Goal: Task Accomplishment & Management: Complete application form

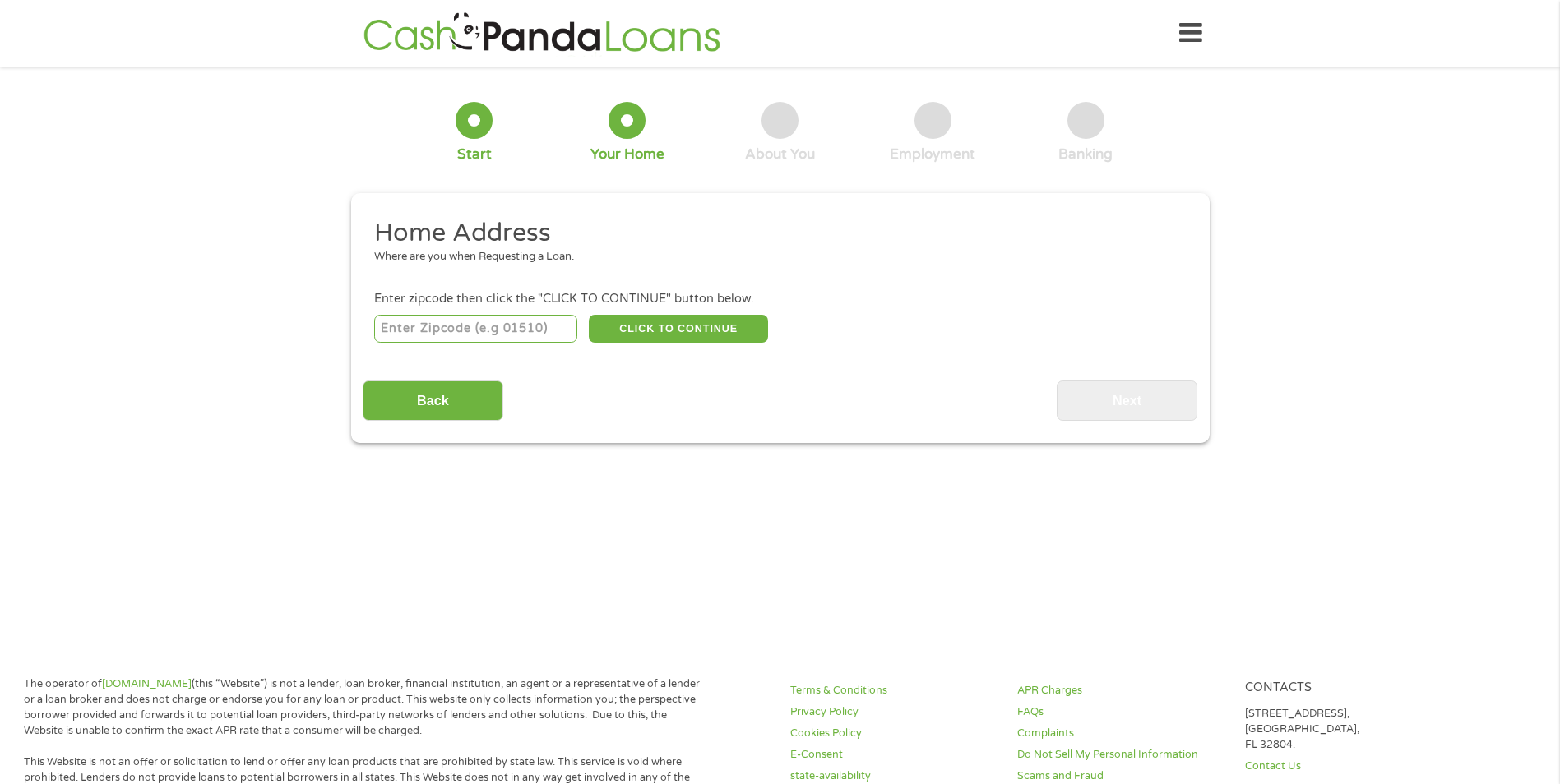
click at [545, 325] on input "number" at bounding box center [476, 328] width 203 height 28
type input "46402"
select select "[US_STATE]"
click at [674, 327] on button "CLICK TO CONTINUE" at bounding box center [678, 328] width 179 height 28
type input "46402"
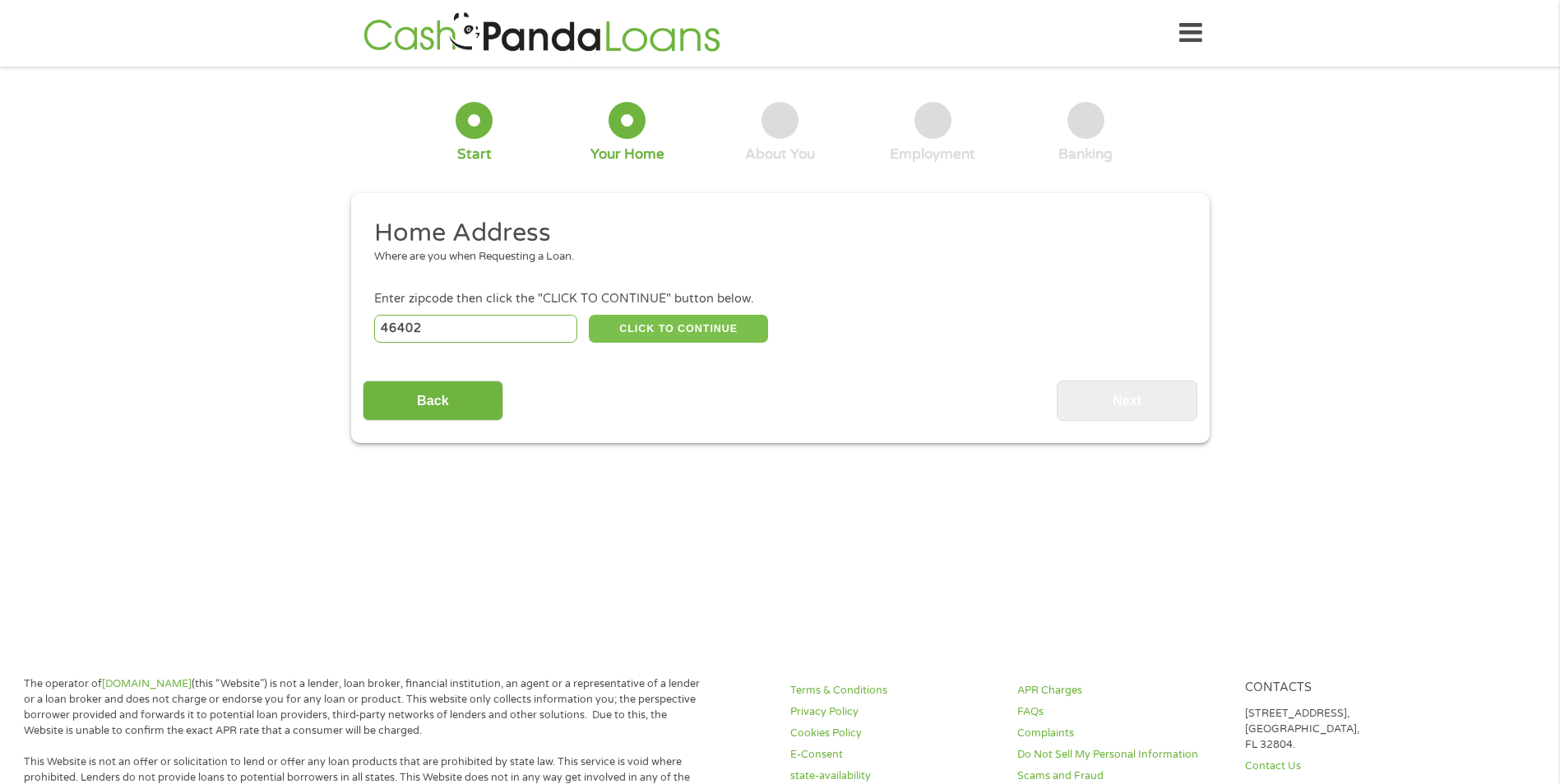
type input "[PERSON_NAME]"
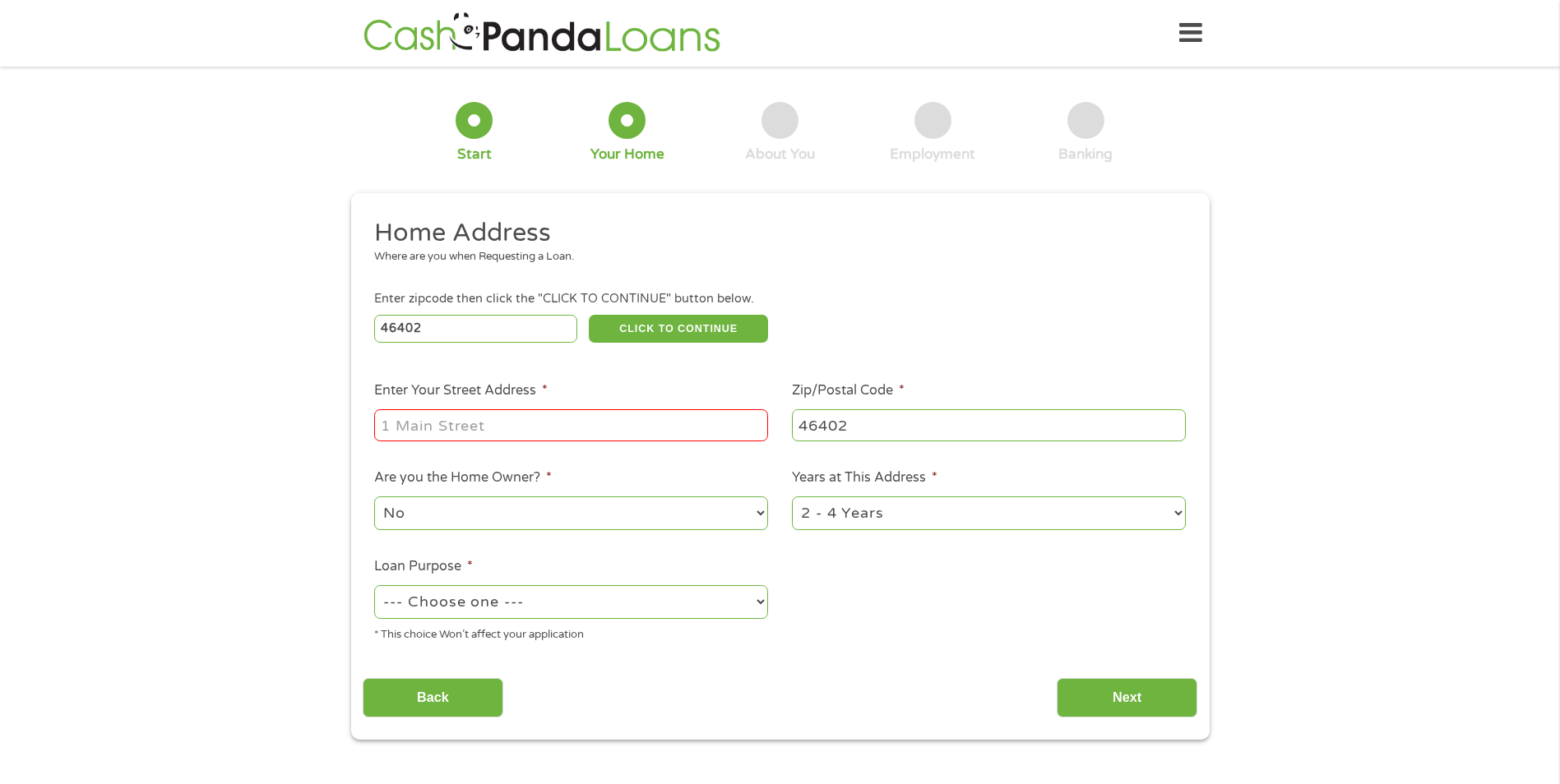
click at [638, 420] on input "Enter Your Street Address *" at bounding box center [570, 425] width 394 height 31
type input "[STREET_ADDRESS]"
click at [852, 509] on select "1 Year or less 1 - 2 Years 2 - 4 Years Over 4 Years" at bounding box center [989, 514] width 394 height 34
select select "60months"
click at [792, 497] on select "1 Year or less 1 - 2 Years 2 - 4 Years Over 4 Years" at bounding box center [989, 514] width 394 height 34
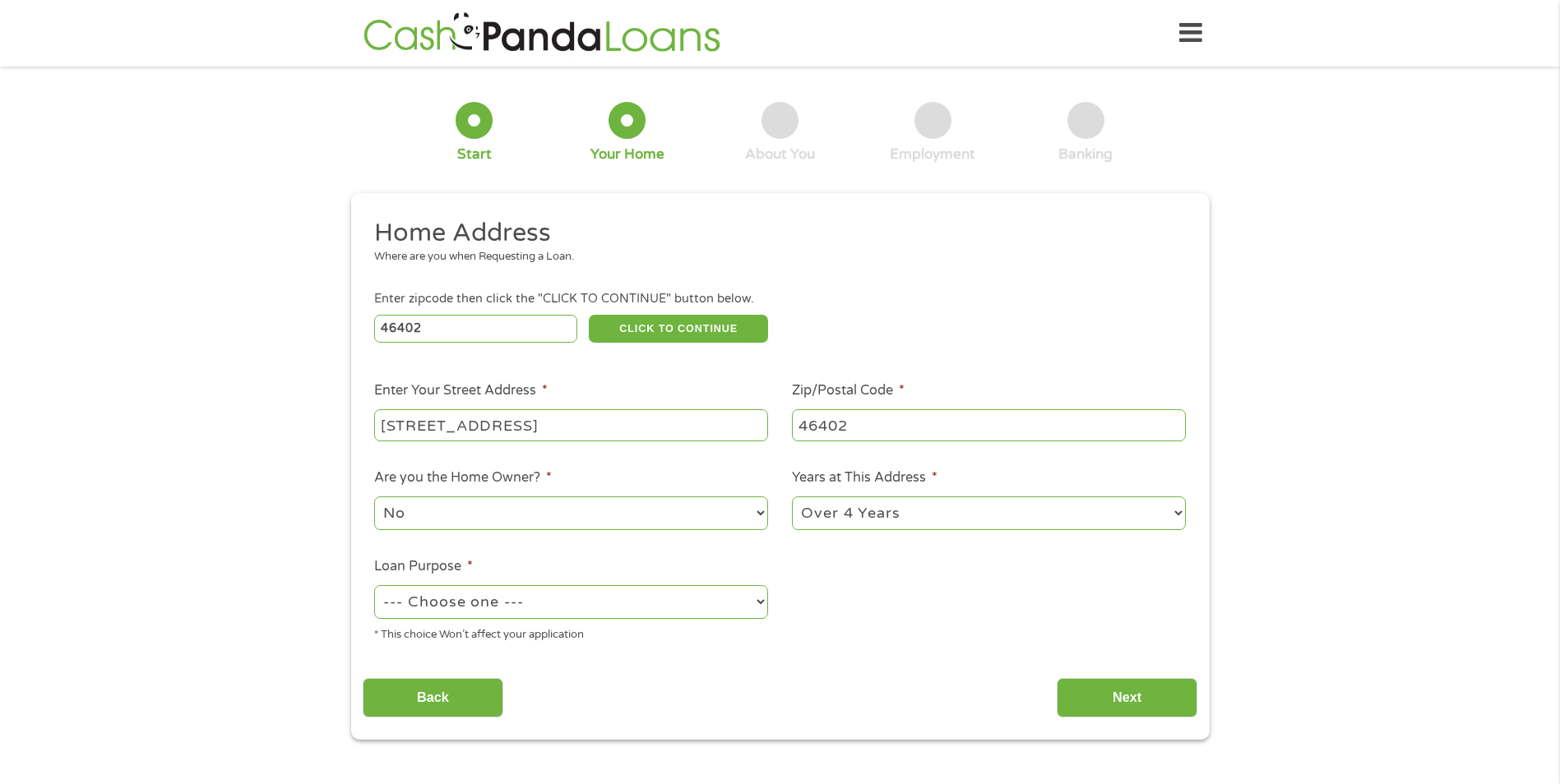
click at [635, 598] on select "--- Choose one --- Pay Bills Debt Consolidation Home Improvement Major Purchase…" at bounding box center [570, 602] width 394 height 34
select select "carloan"
click at [374, 585] on select "--- Choose one --- Pay Bills Debt Consolidation Home Improvement Major Purchase…" at bounding box center [570, 602] width 394 height 34
drag, startPoint x: 1104, startPoint y: 687, endPoint x: 1095, endPoint y: 681, distance: 10.8
click at [1101, 685] on input "Next" at bounding box center [1127, 697] width 141 height 40
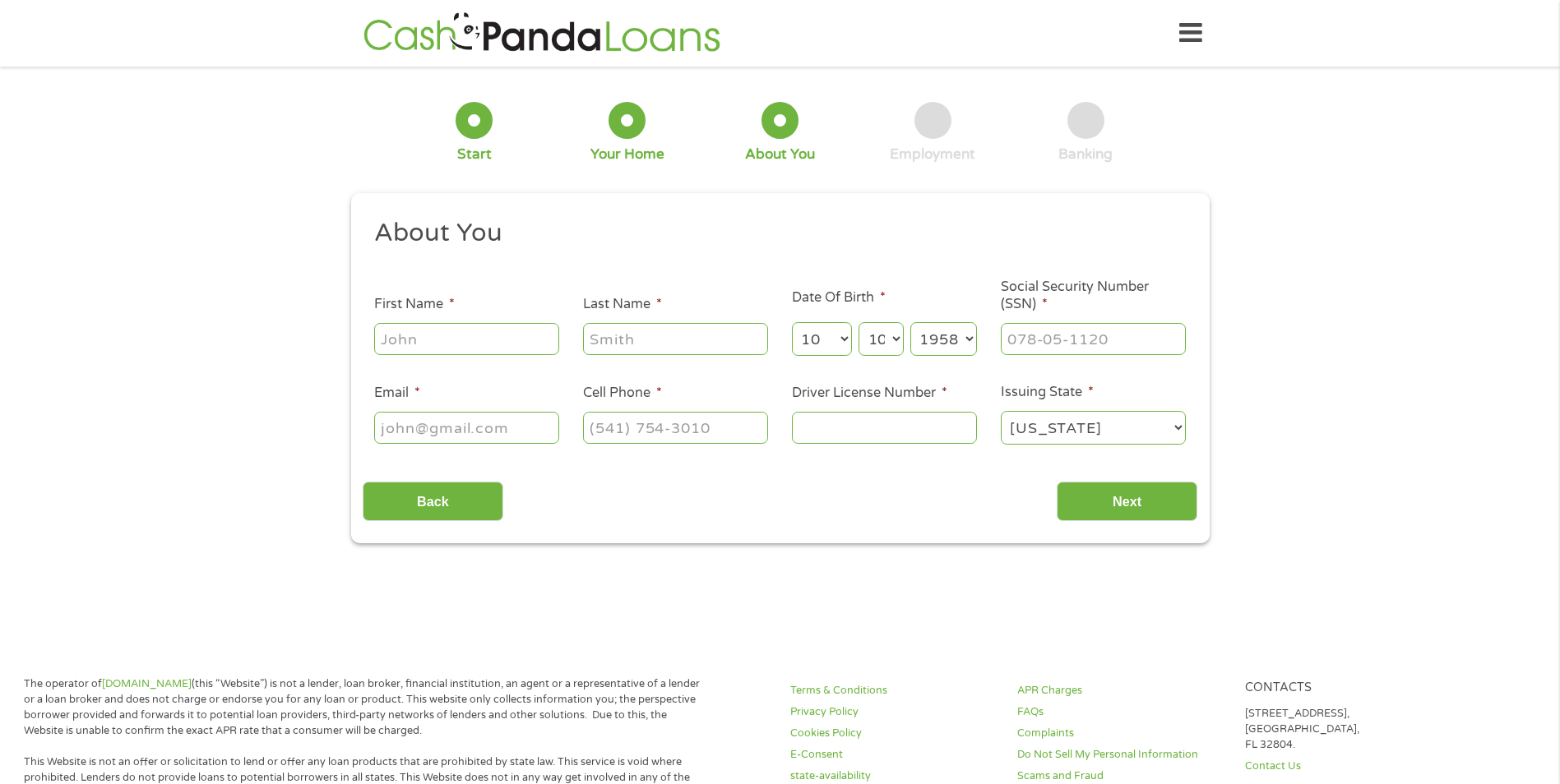
scroll to position [6, 6]
click at [505, 335] on input "First Name *" at bounding box center [466, 338] width 185 height 31
type input "[PERSON_NAME]"
select select "1950"
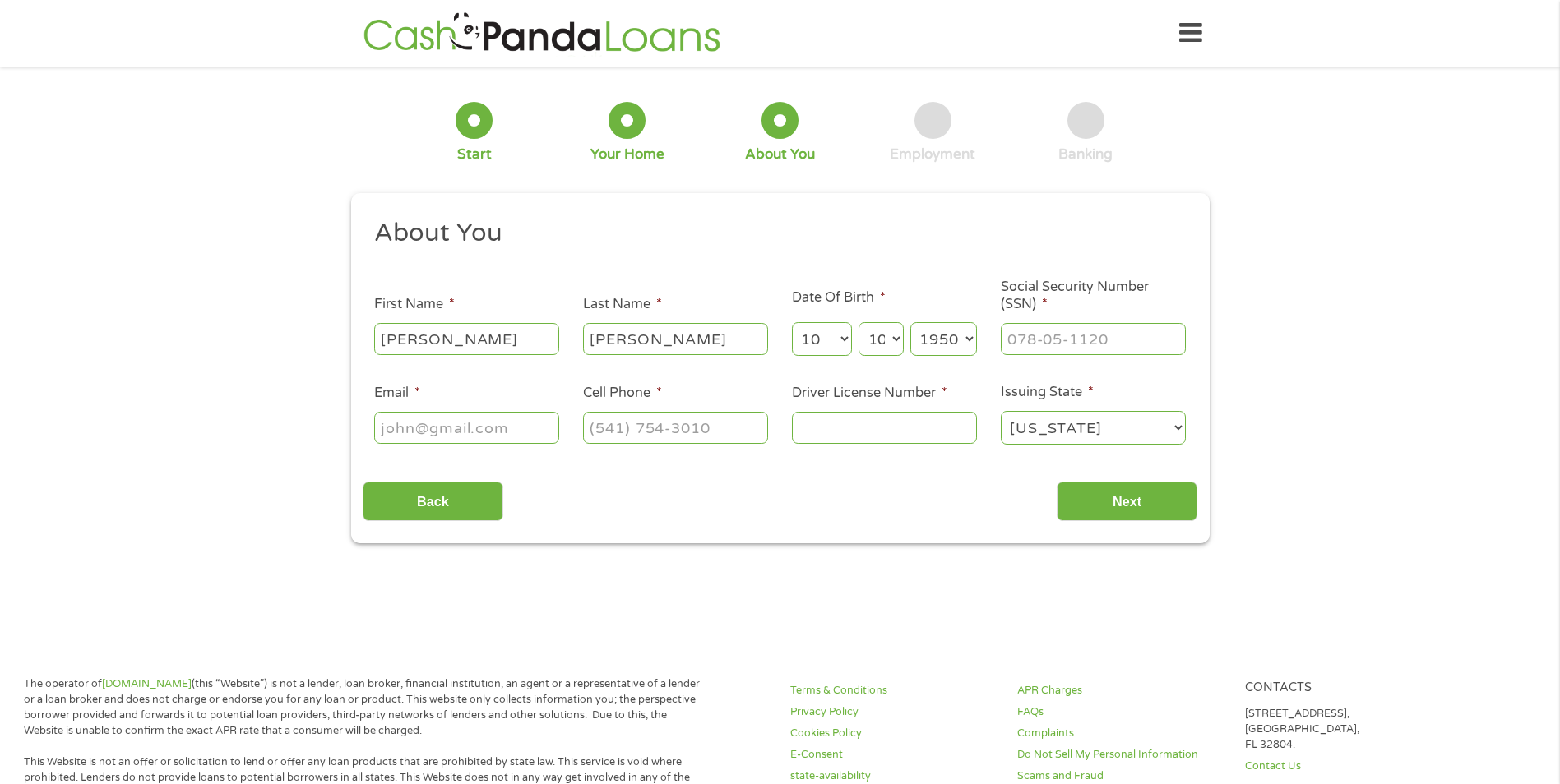
type input "[EMAIL_ADDRESS][DOMAIN_NAME]"
type input "[PHONE_NUMBER]"
click at [970, 339] on select "Year [DATE] 2006 2005 2004 2003 2002 2001 2000 1999 1998 1997 1996 1995 1994 19…" at bounding box center [943, 339] width 67 height 34
select select "1958"
click at [910, 322] on select "Year [DATE] 2006 2005 2004 2003 2002 2001 2000 1999 1998 1997 1996 1995 1994 19…" at bounding box center [943, 339] width 67 height 34
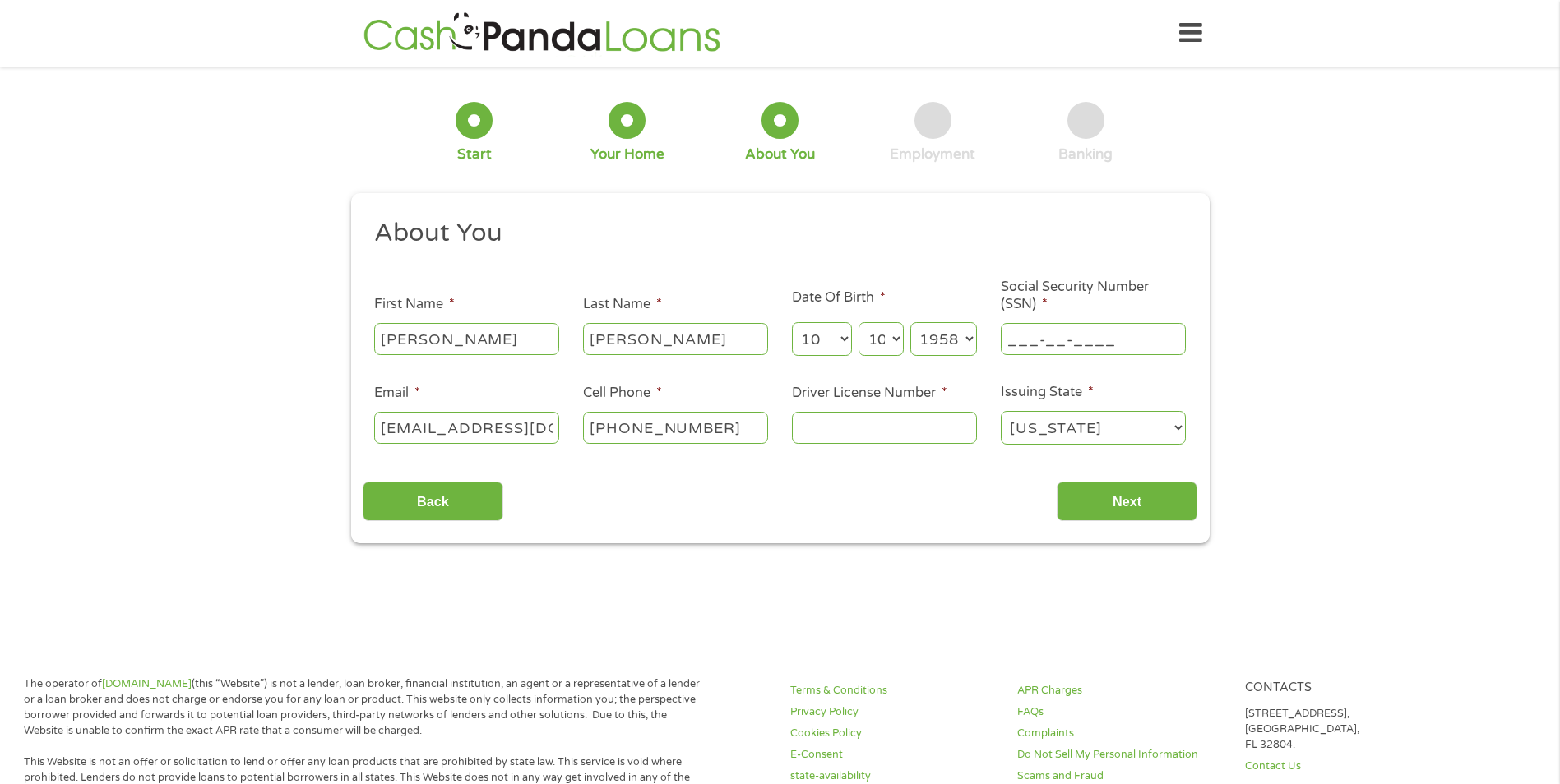
click at [1116, 334] on input "___-__-____" at bounding box center [1093, 338] width 185 height 31
type input "306-76-4975"
type input "[PHONE_NUMBER]"
click at [888, 422] on input "Driver License Number *" at bounding box center [884, 427] width 185 height 31
type input "8927085238"
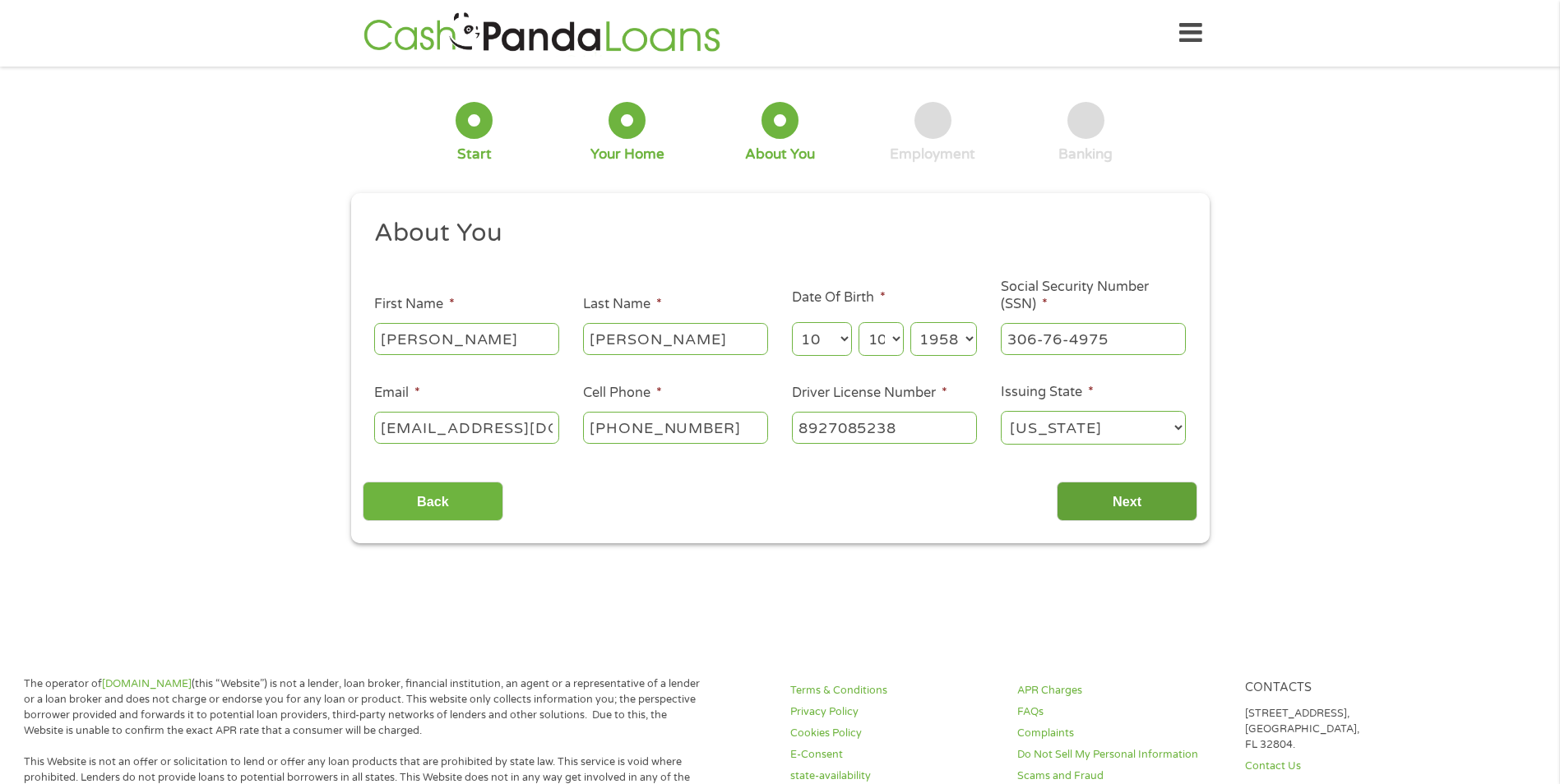
click at [1107, 496] on input "Next" at bounding box center [1127, 501] width 141 height 40
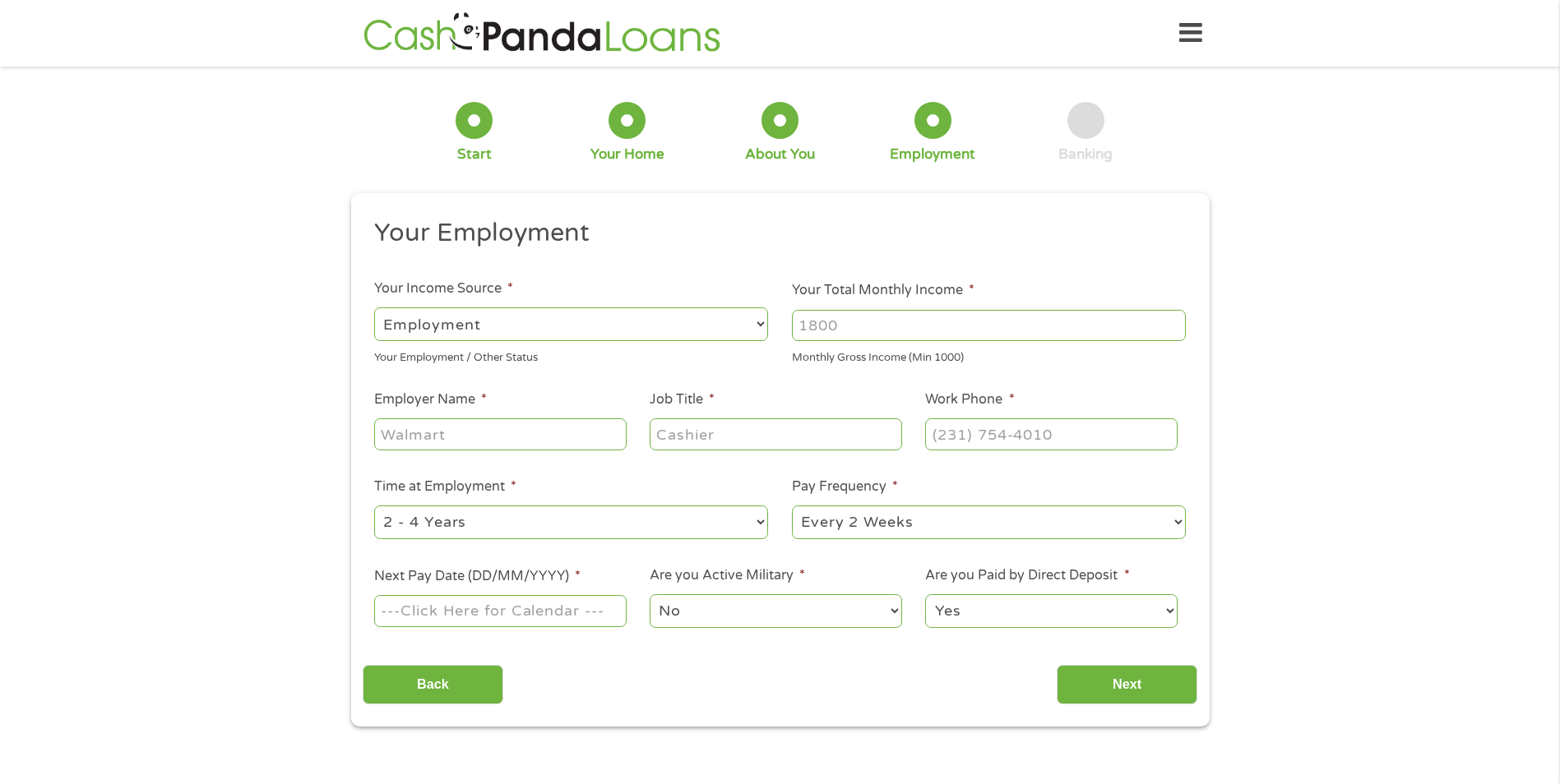
click at [667, 324] on select "--- Choose one --- Employment [DEMOGRAPHIC_DATA] Benefits" at bounding box center [570, 325] width 394 height 34
select select "benefits"
click at [374, 308] on select "--- Choose one --- Employment [DEMOGRAPHIC_DATA] Benefits" at bounding box center [570, 325] width 394 height 34
type input "Other"
type input "[PHONE_NUMBER]"
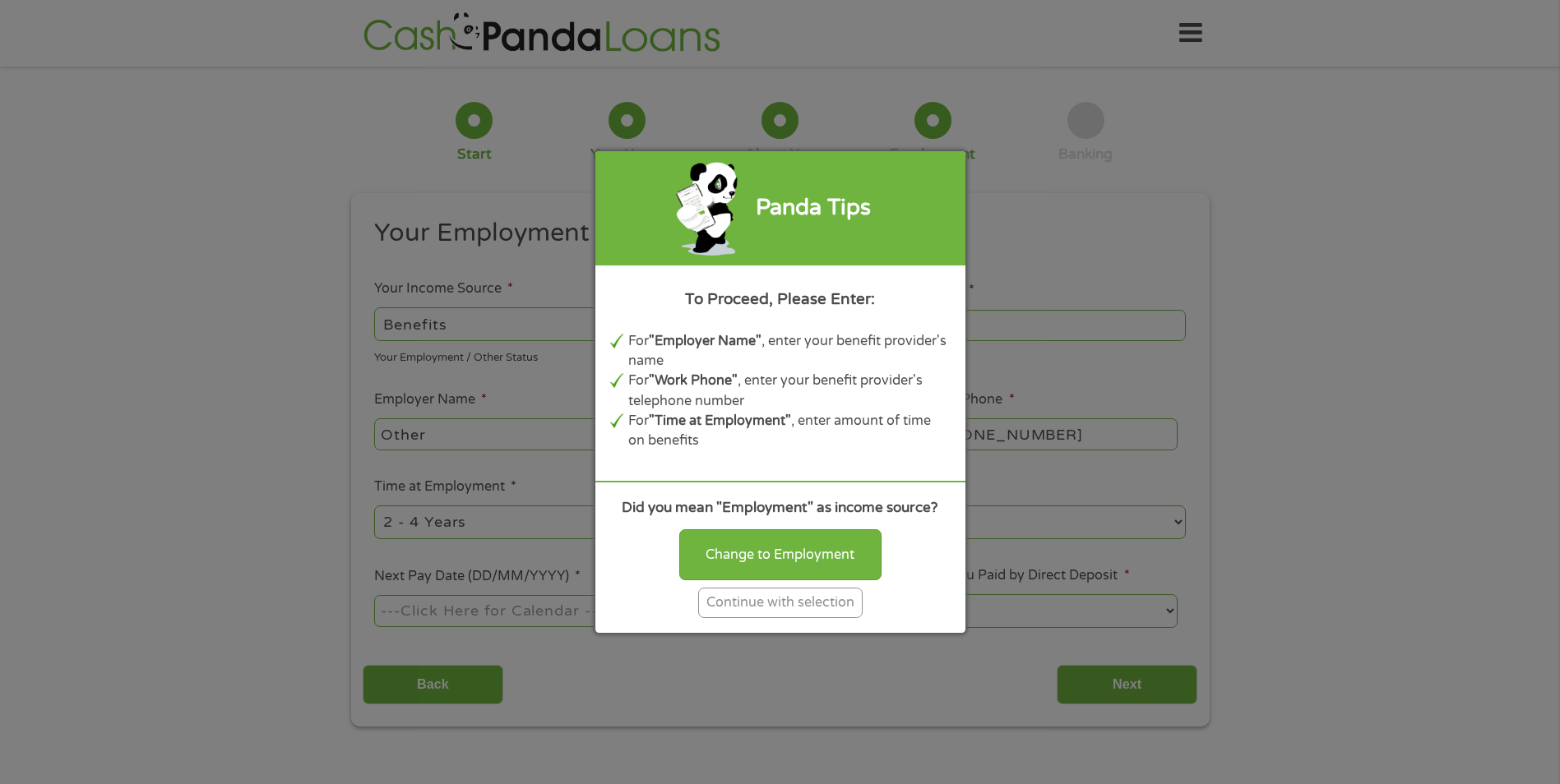
click at [829, 603] on div "Continue with selection" at bounding box center [780, 603] width 164 height 30
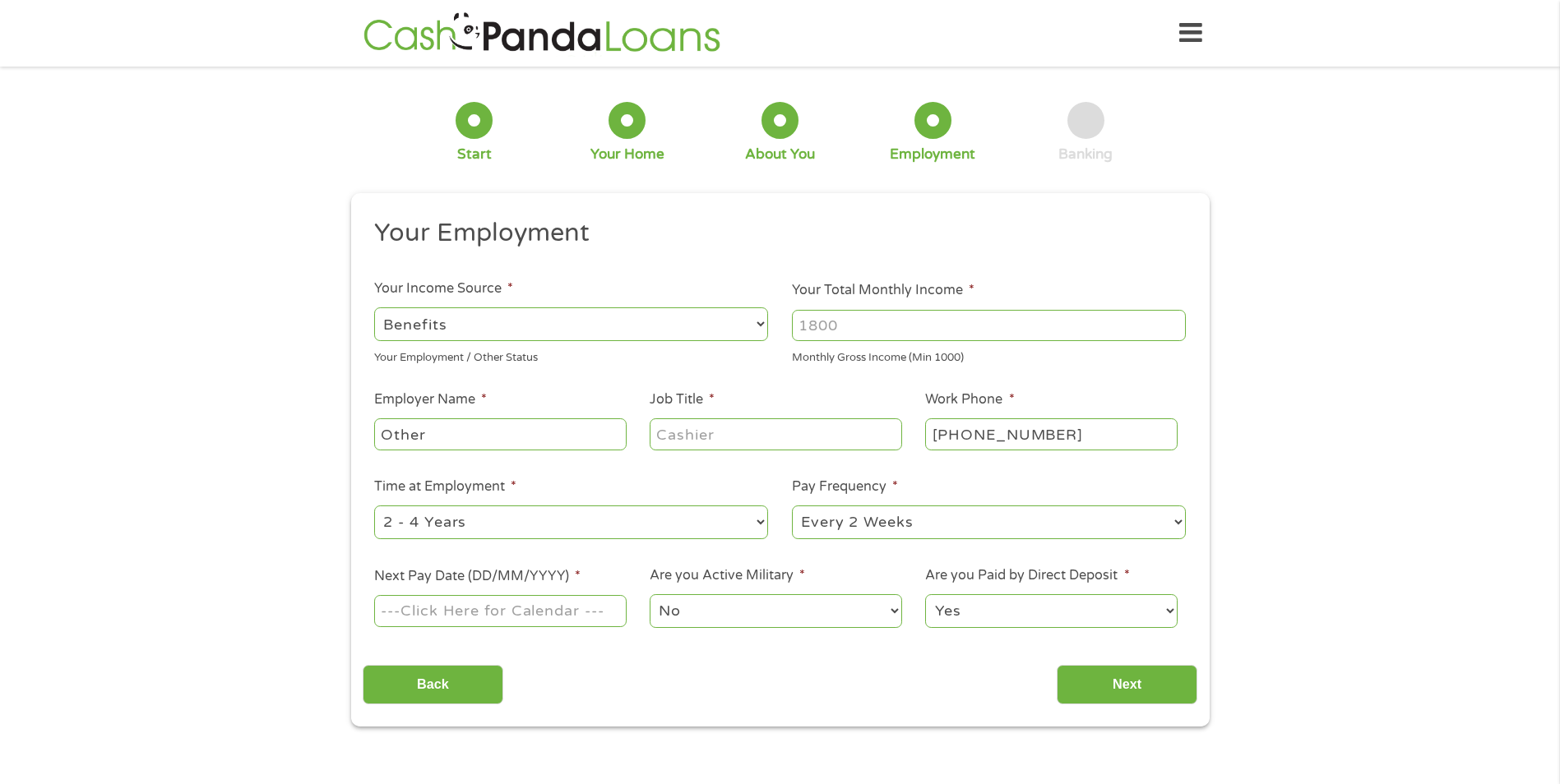
click at [928, 318] on input "Your Total Monthly Income *" at bounding box center [989, 325] width 394 height 31
type input "4600"
click at [763, 432] on input "Job Title *" at bounding box center [776, 433] width 252 height 31
type input "retired"
click at [635, 517] on select "--- Choose one --- 1 Year or less 1 - 2 Years 2 - 4 Years Over 4 Years" at bounding box center [570, 523] width 394 height 34
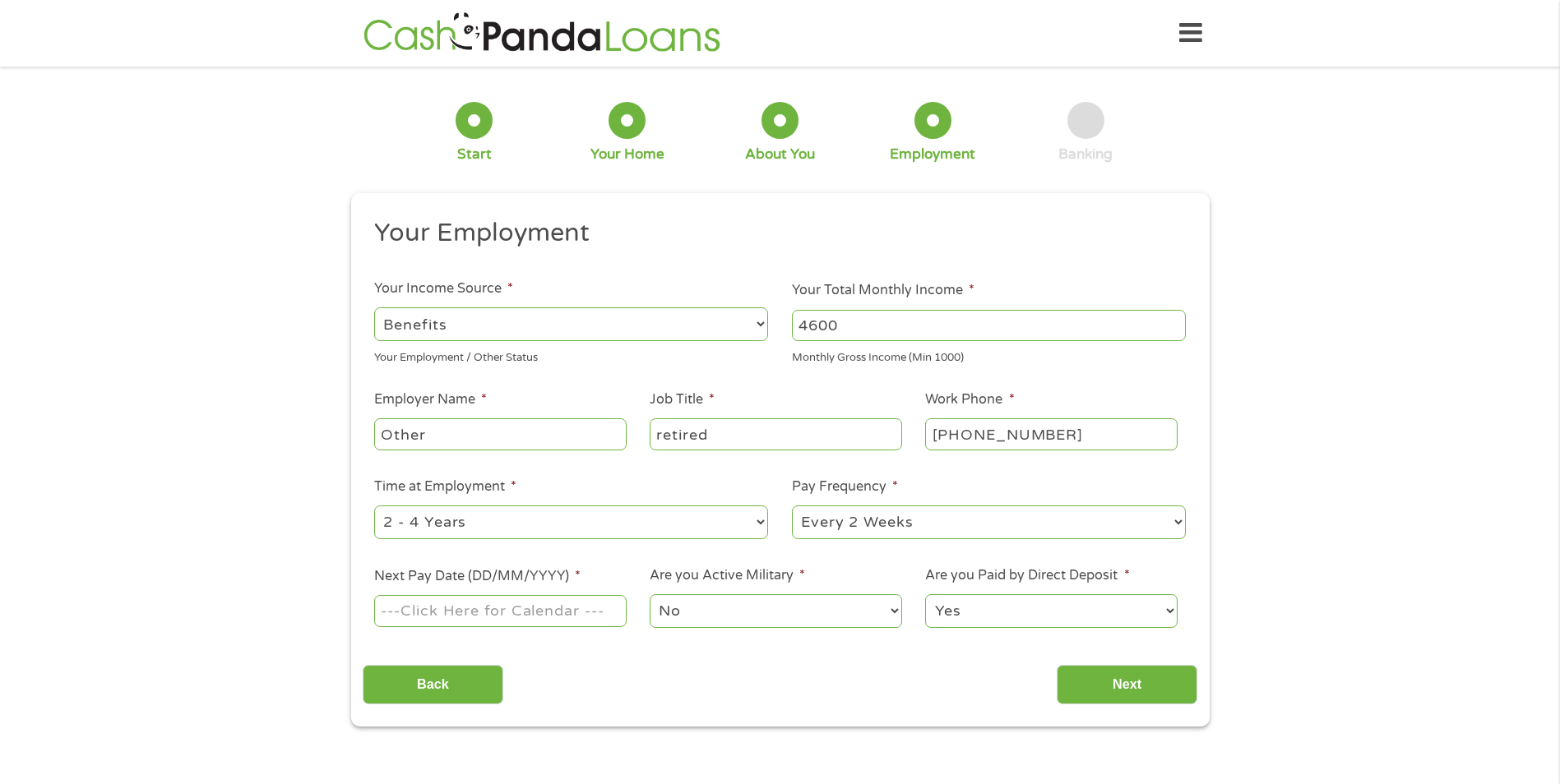
select select "60months"
click at [374, 506] on select "--- Choose one --- 1 Year or less 1 - 2 Years 2 - 4 Years Over 4 Years" at bounding box center [570, 523] width 394 height 34
click at [992, 519] on select "--- Choose one --- Every 2 Weeks Every Week Monthly Semi-Monthly" at bounding box center [989, 523] width 394 height 34
select select "semimonthly"
click at [792, 506] on select "--- Choose one --- Every 2 Weeks Every Week Monthly Semi-Monthly" at bounding box center [989, 523] width 394 height 34
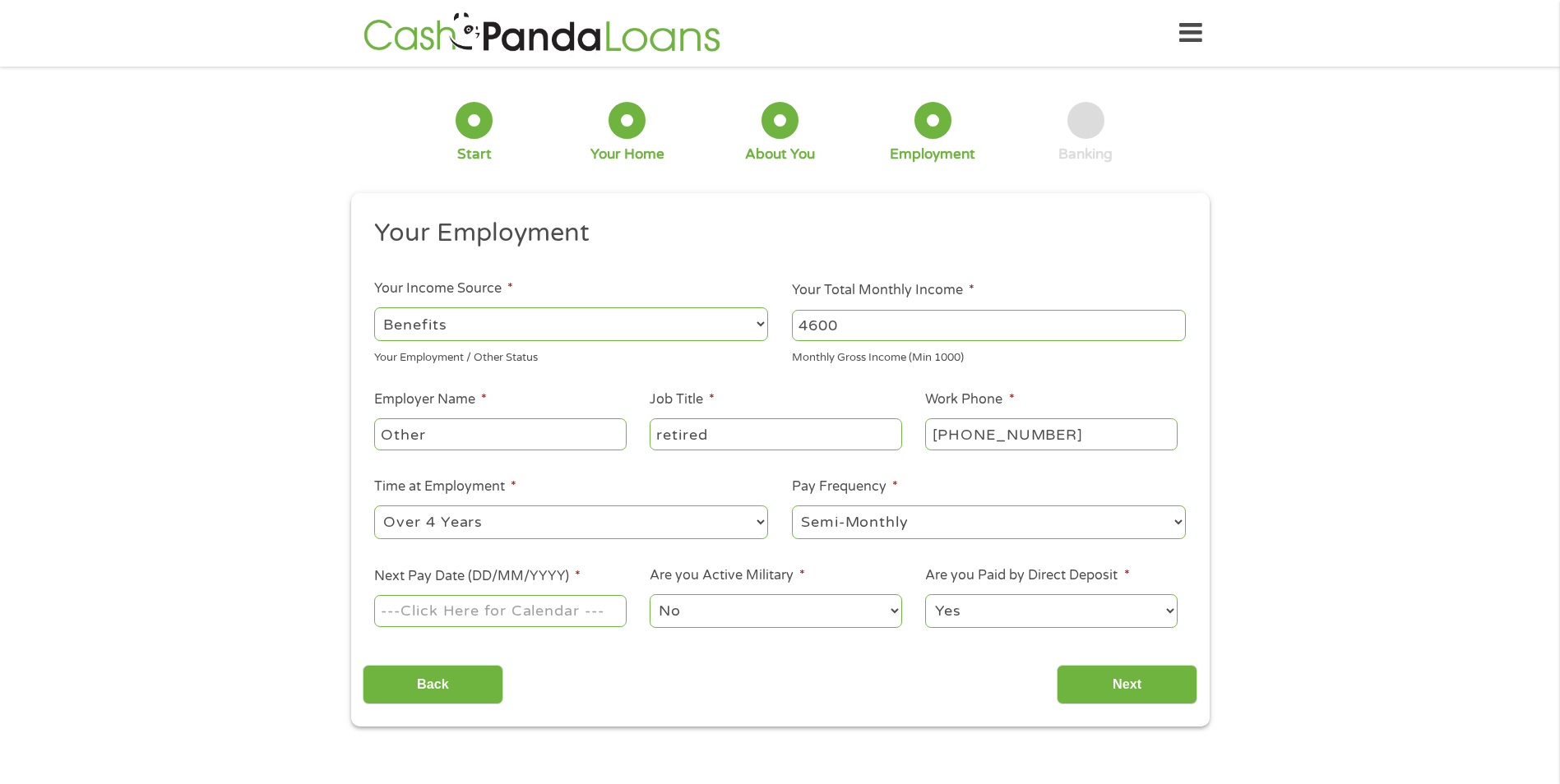
click at [597, 607] on input "Next Pay Date (DD/MM/YYYY) *" at bounding box center [500, 610] width 252 height 31
type input "[DATE]"
click at [1100, 681] on input "Next" at bounding box center [1127, 685] width 141 height 40
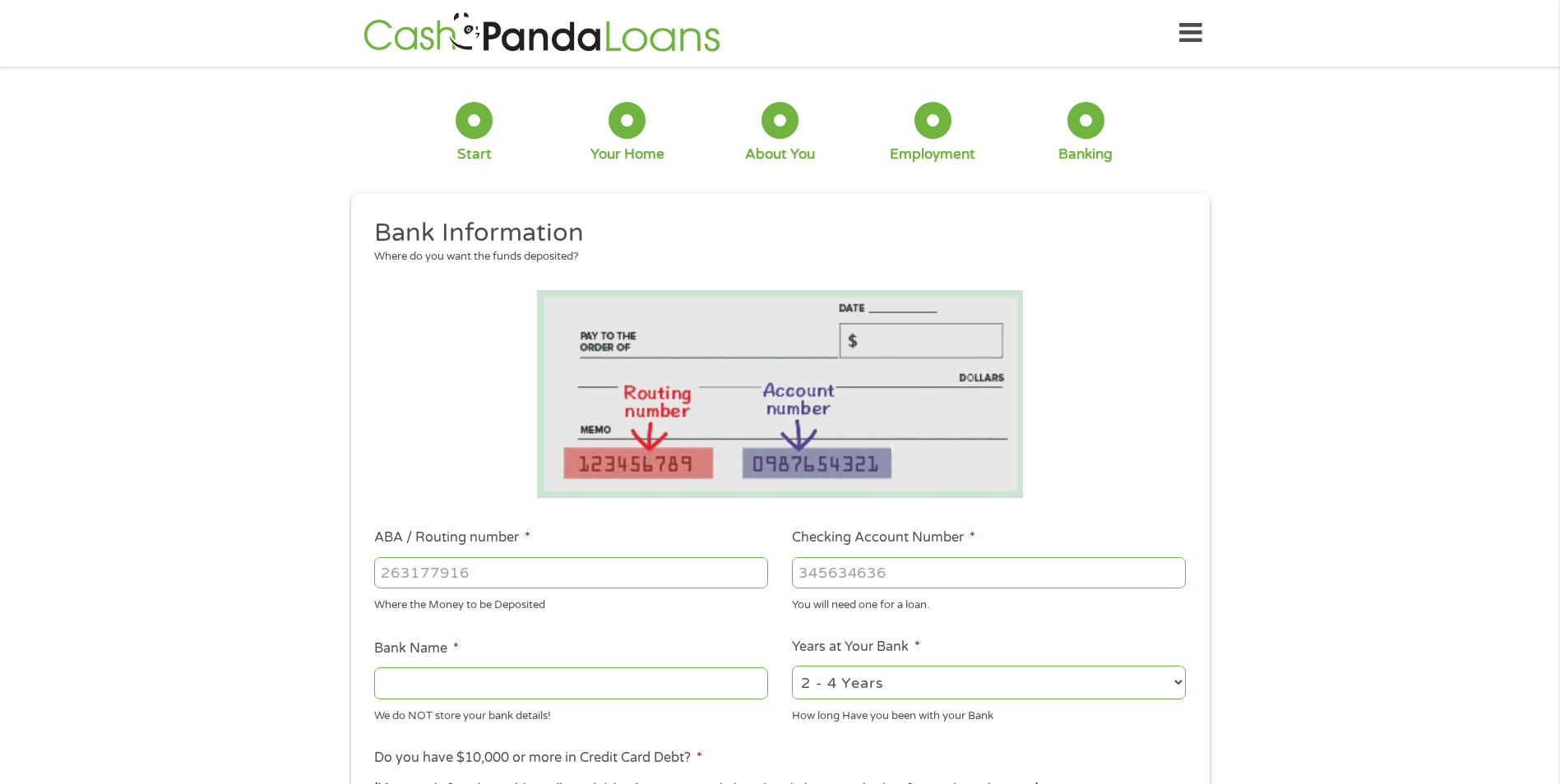
click at [649, 569] on input "ABA / Routing number *" at bounding box center [570, 573] width 394 height 31
type input "0"
type input "271290351"
type input "ALLEGIUS FCU"
type input "271290351"
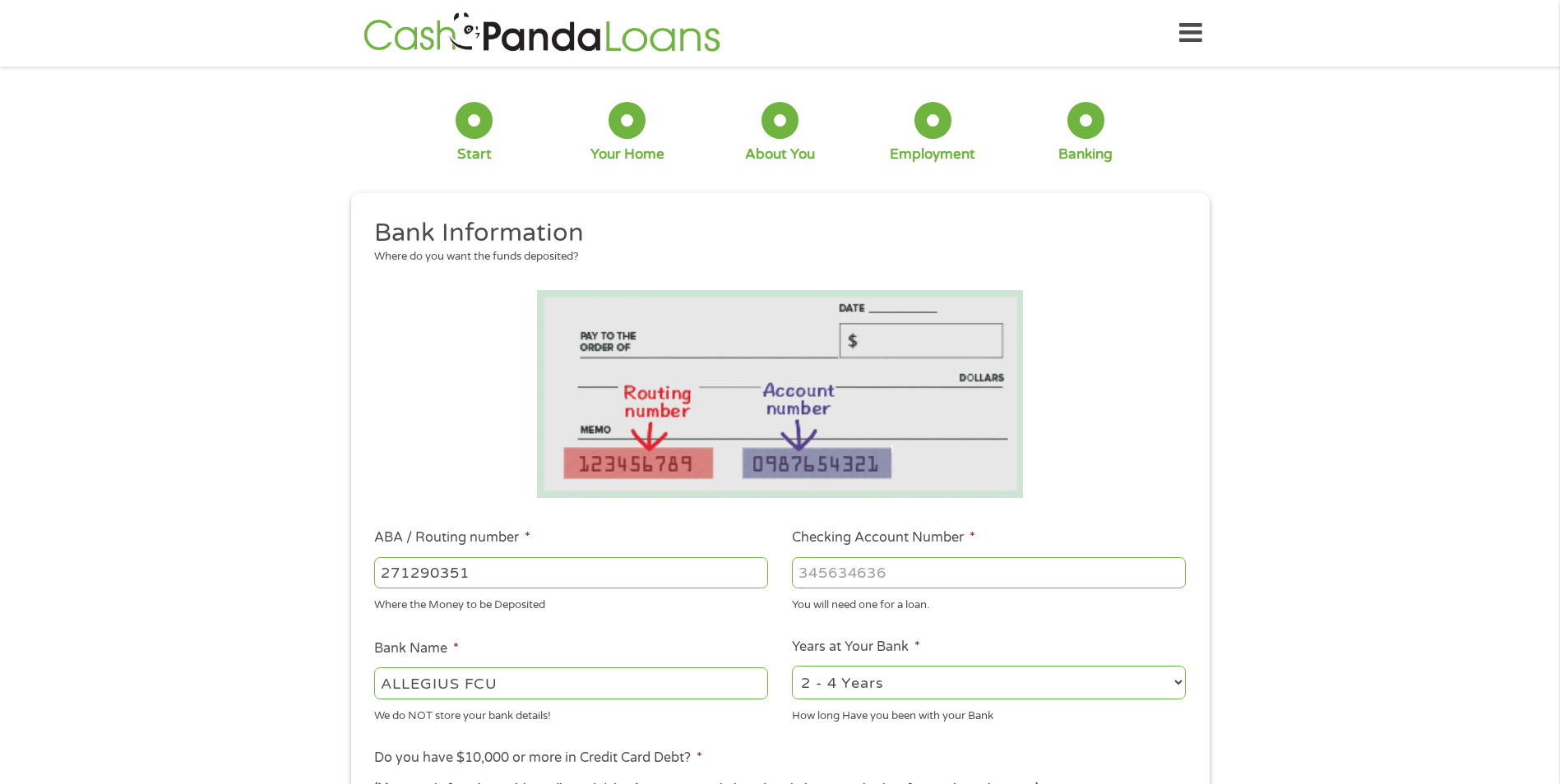
click at [955, 566] on input "Checking Account Number *" at bounding box center [989, 573] width 394 height 31
type input "58439000"
click at [973, 687] on select "2 - 4 Years 6 - 12 Months 1 - 2 Years Over 4 Years" at bounding box center [989, 683] width 394 height 34
select select "60months"
click at [792, 666] on select "2 - 4 Years 6 - 12 Months 1 - 2 Years Over 4 Years" at bounding box center [989, 683] width 394 height 34
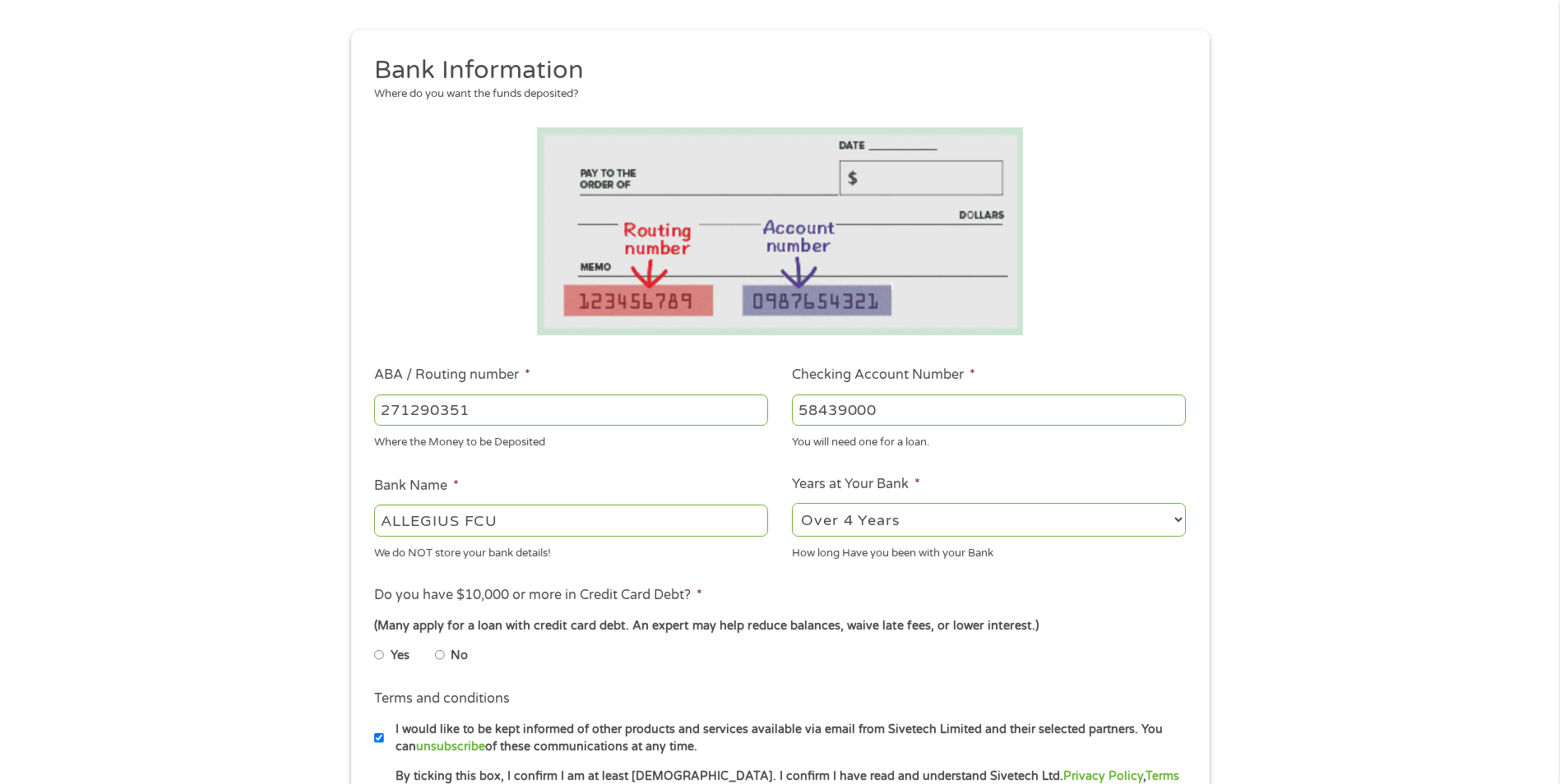
scroll to position [164, 0]
click at [437, 648] on input "No" at bounding box center [440, 653] width 10 height 26
radio input "true"
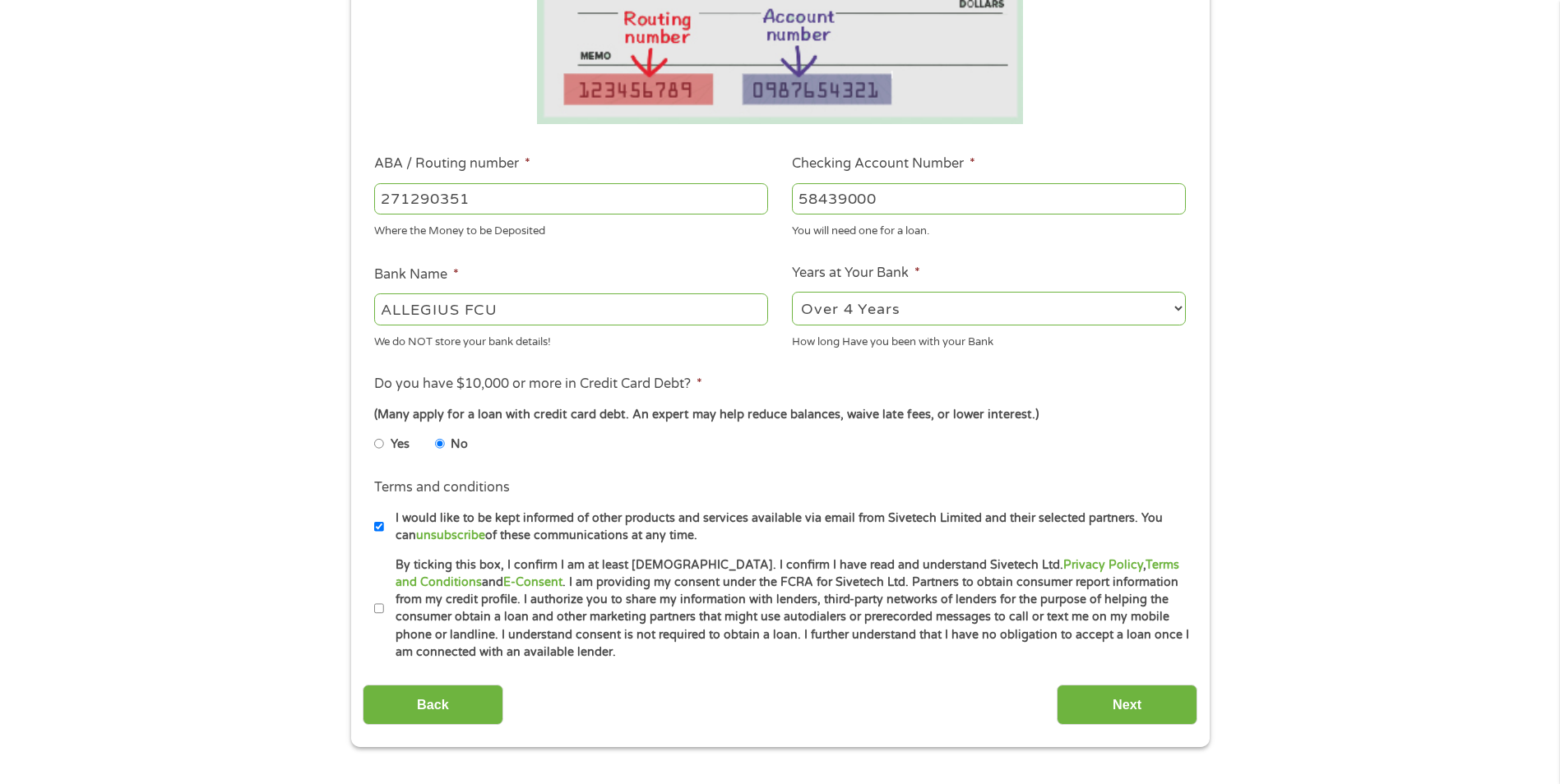
scroll to position [411, 0]
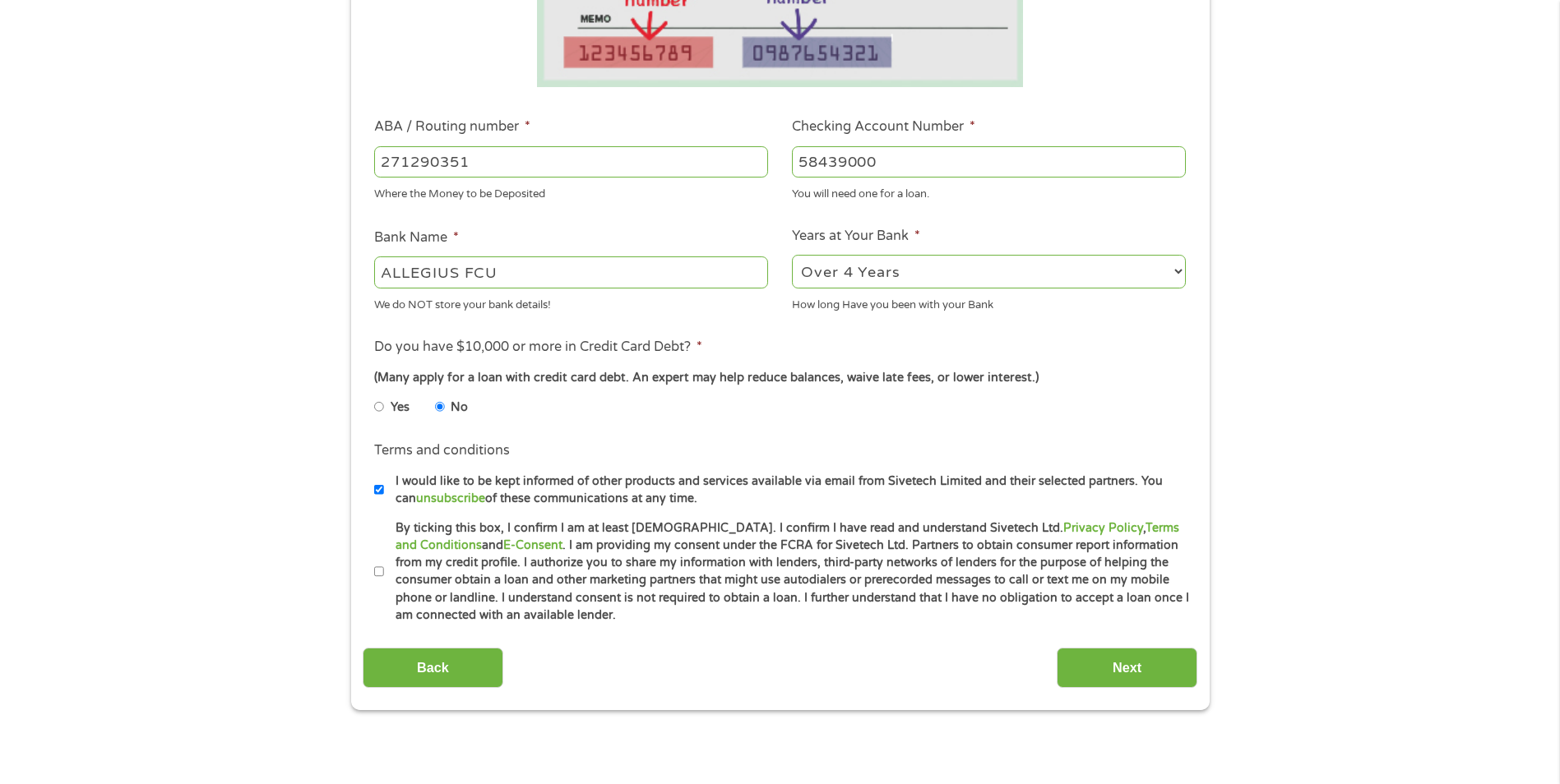
click at [376, 568] on input "By ticking this box, I confirm I am at least [DEMOGRAPHIC_DATA]. I confirm I ha…" at bounding box center [378, 572] width 10 height 26
checkbox input "true"
click at [1114, 658] on input "Next" at bounding box center [1127, 667] width 141 height 40
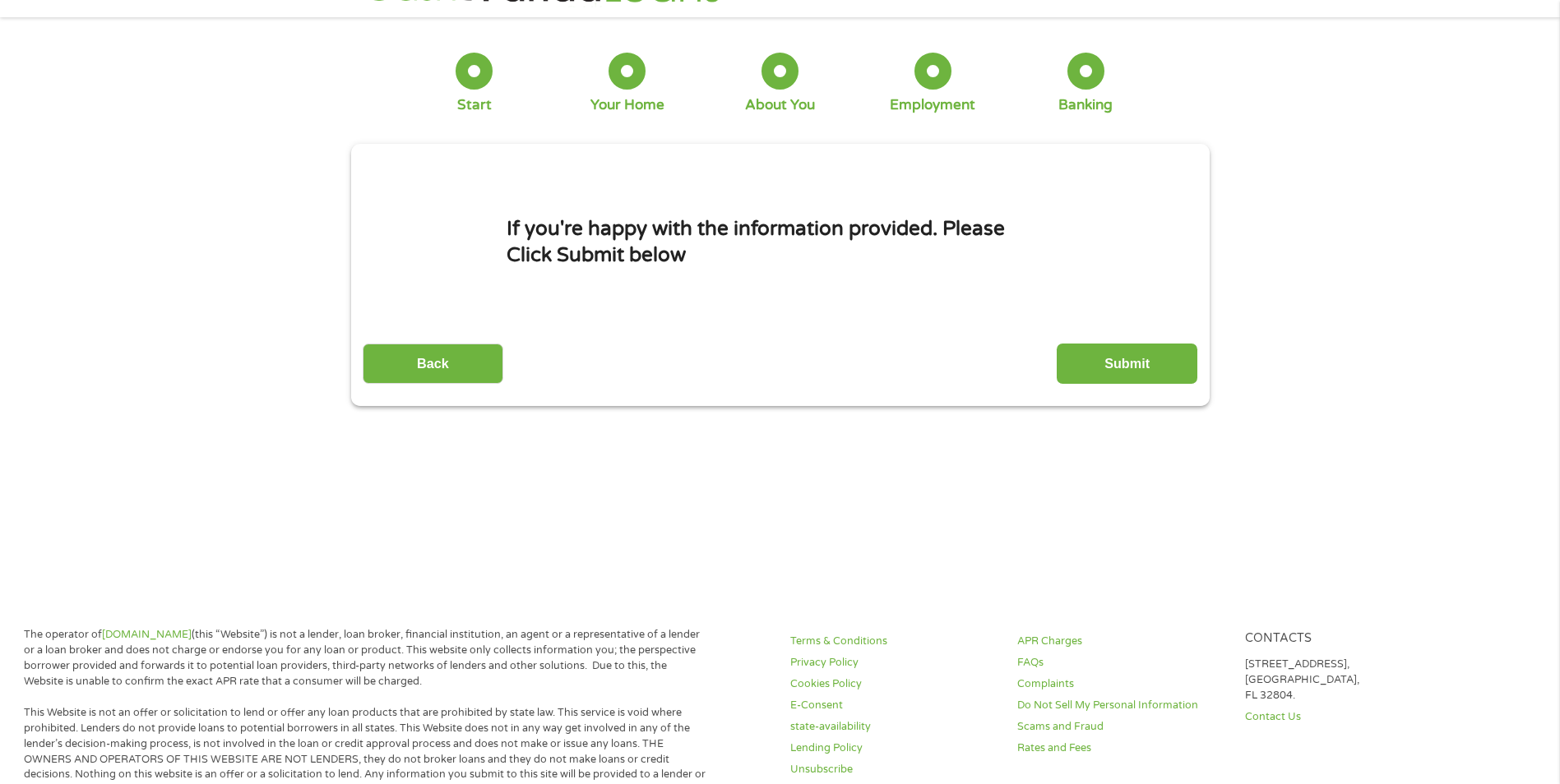
scroll to position [0, 0]
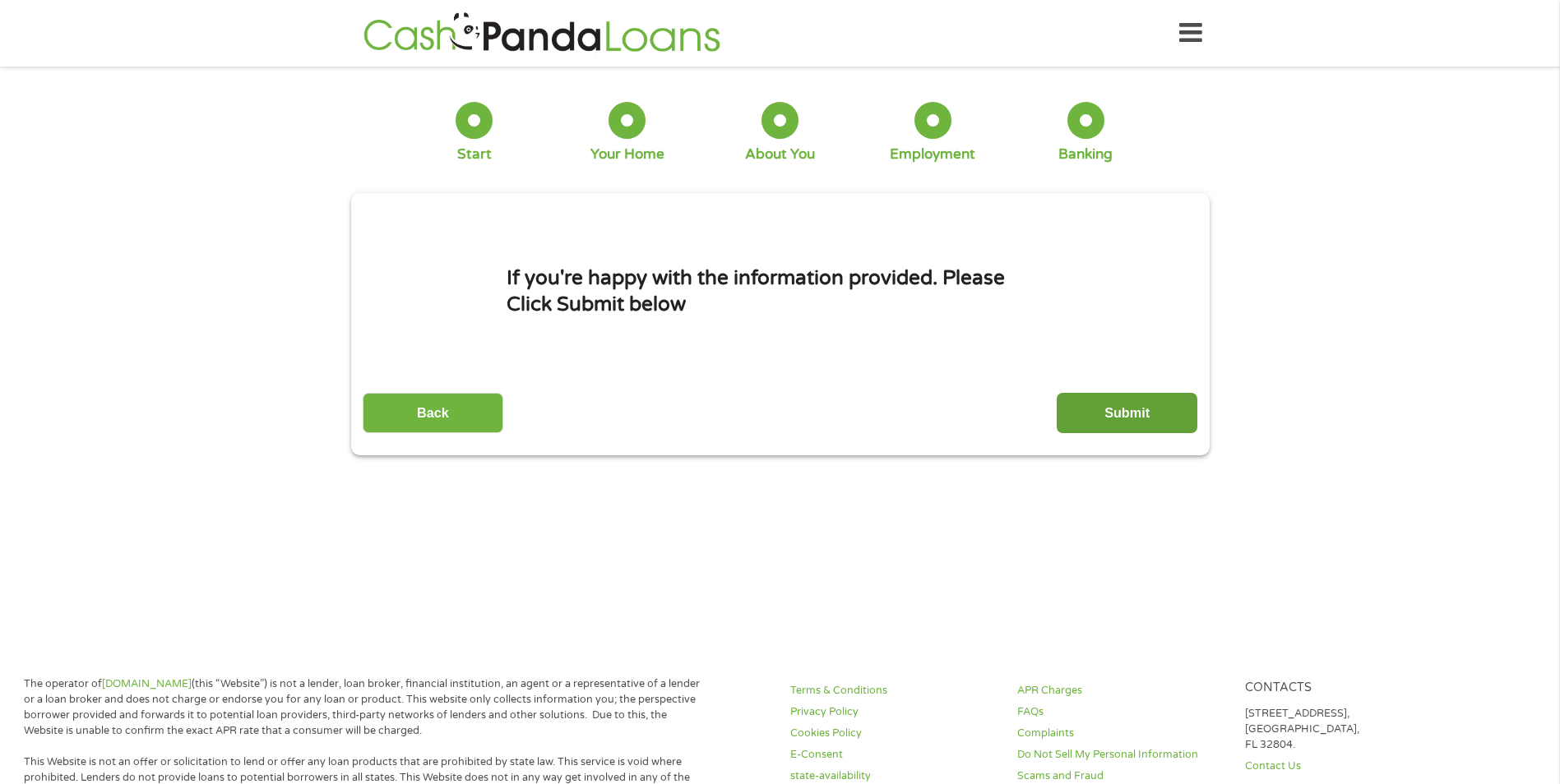
click at [1155, 401] on input "Submit" at bounding box center [1127, 413] width 141 height 40
